Goal: Navigation & Orientation: Find specific page/section

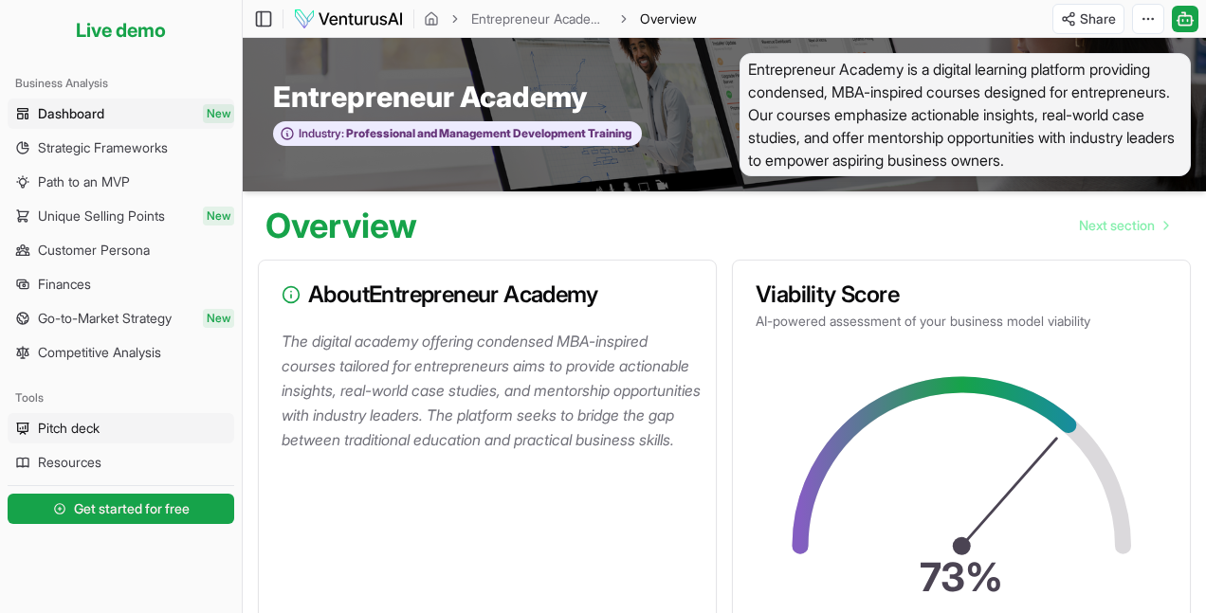
click at [40, 422] on span "Pitch deck" at bounding box center [69, 428] width 62 height 19
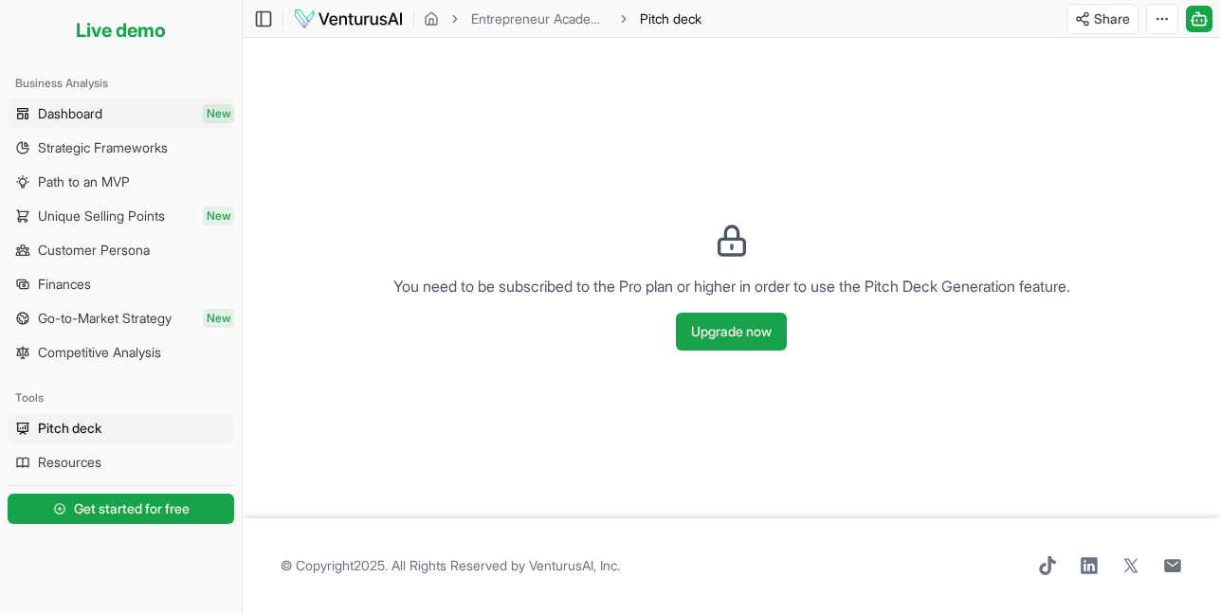
click at [84, 111] on span "Dashboard" at bounding box center [70, 113] width 64 height 19
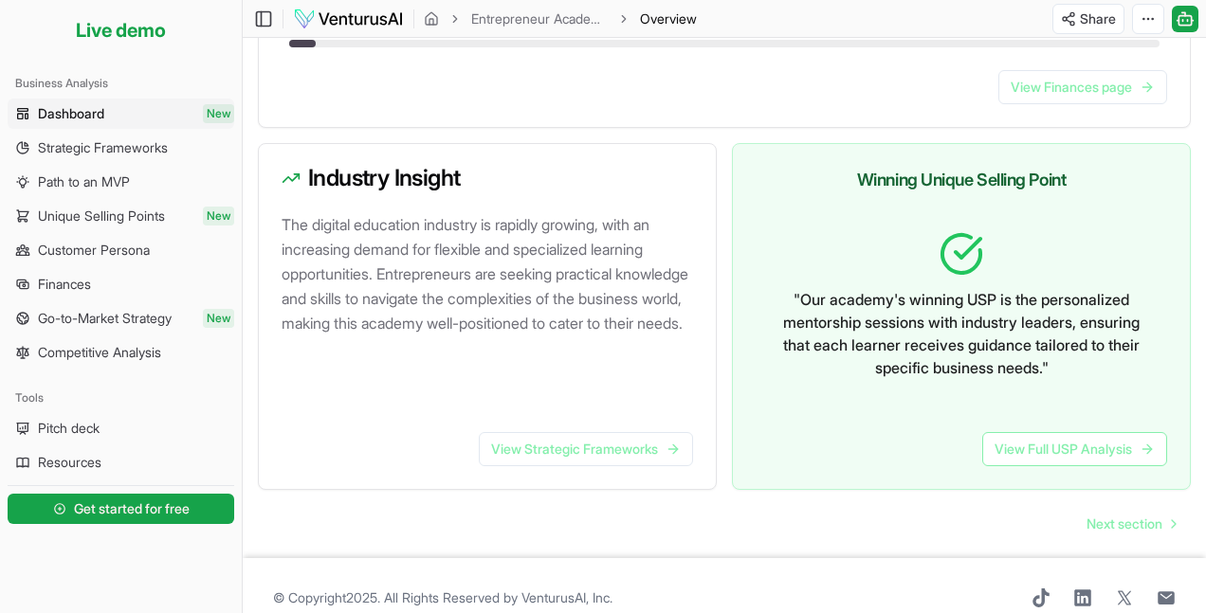
scroll to position [1154, 0]
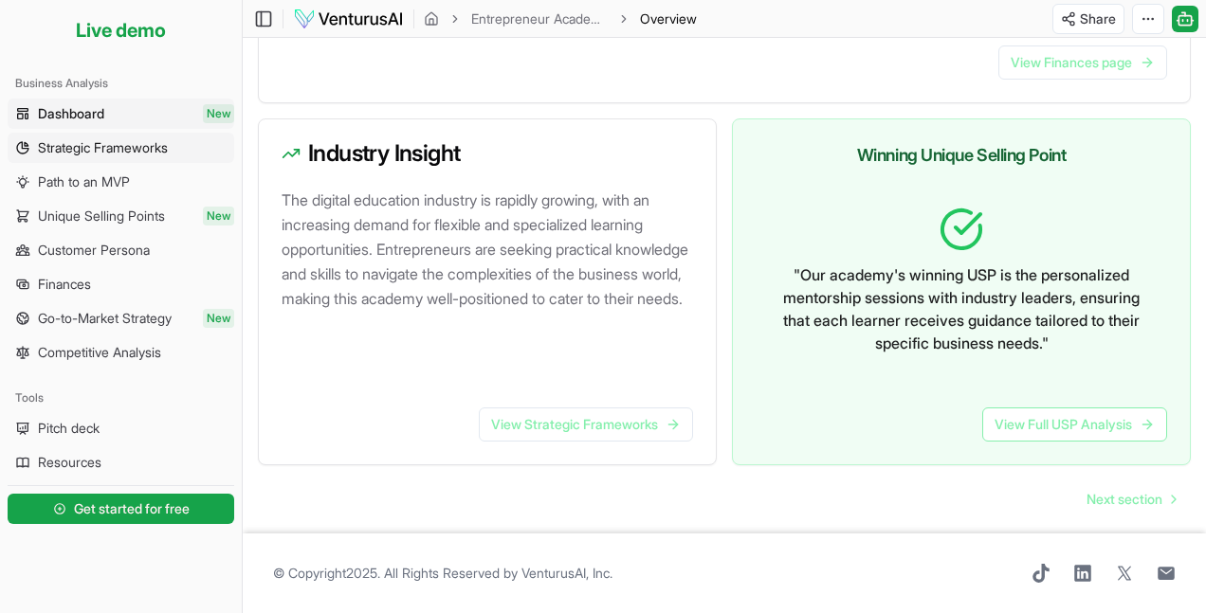
click at [144, 158] on link "Strategic Frameworks" at bounding box center [121, 148] width 227 height 30
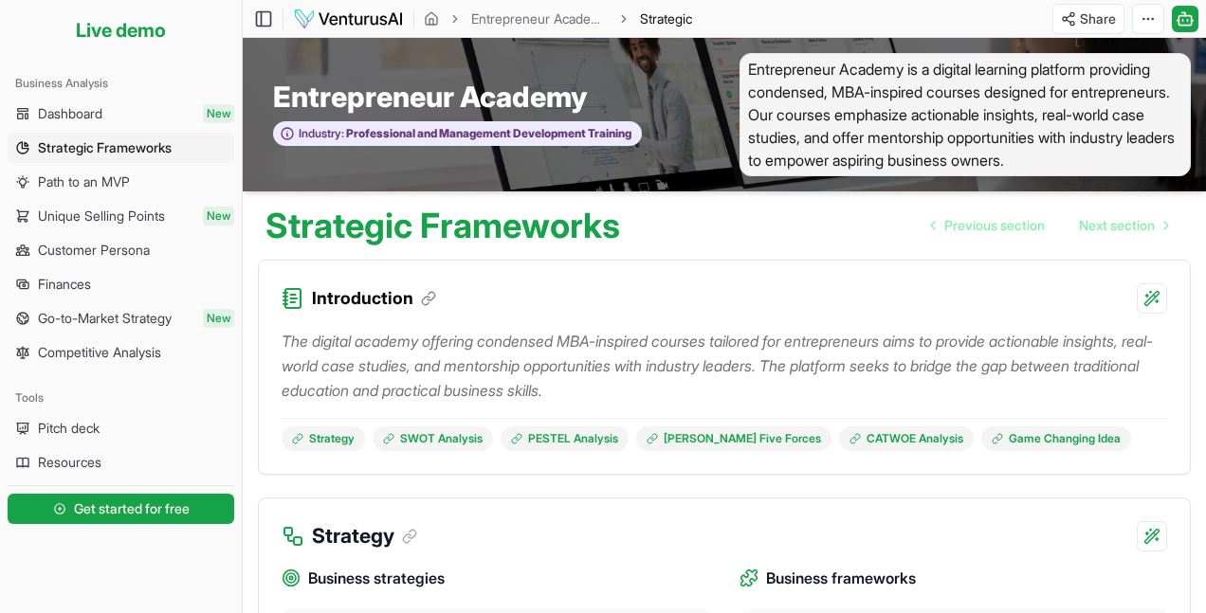
click at [332, 16] on img at bounding box center [348, 19] width 111 height 23
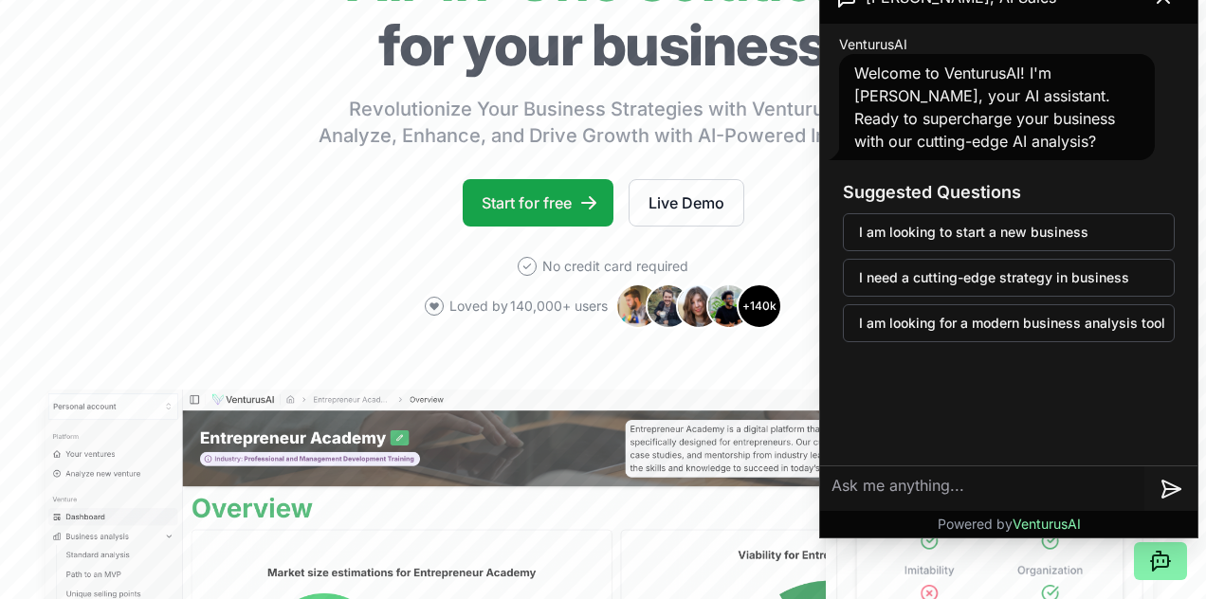
scroll to position [443, 0]
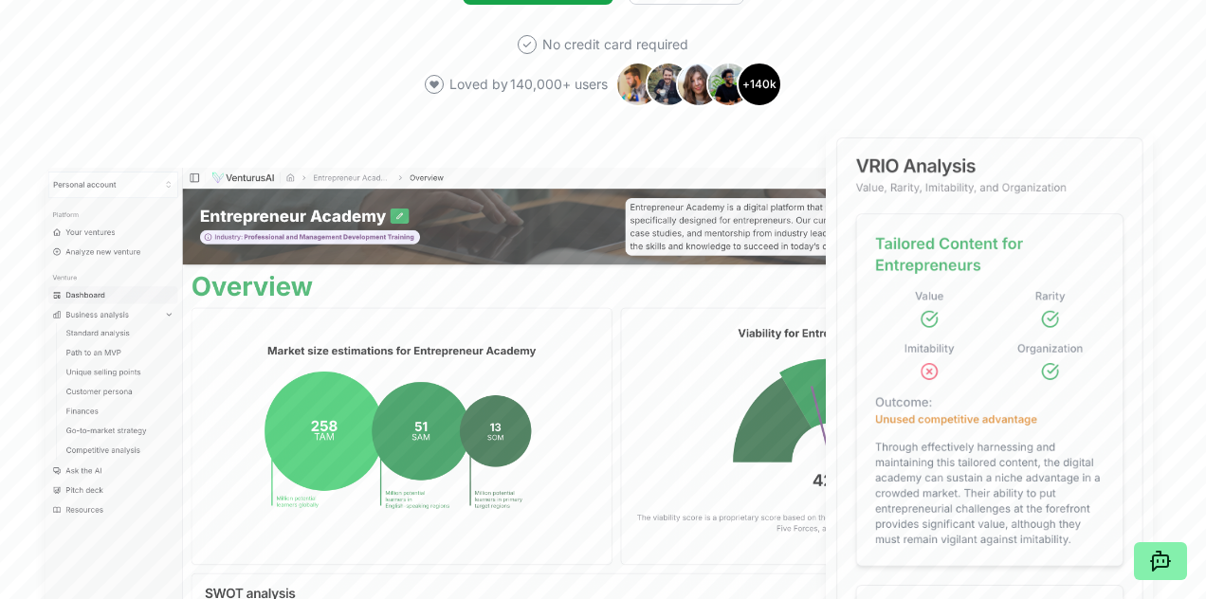
scroll to position [0, 0]
